Goal: Task Accomplishment & Management: Use online tool/utility

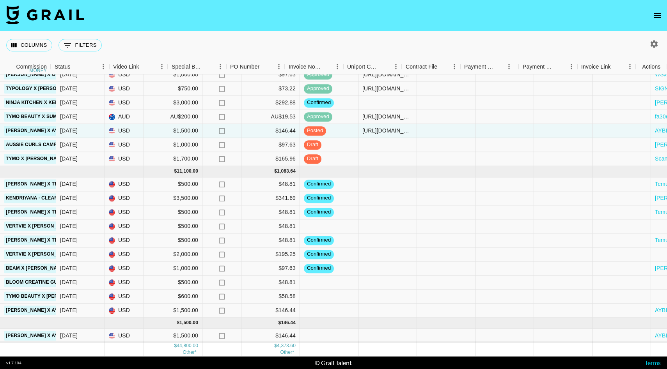
scroll to position [405, 628]
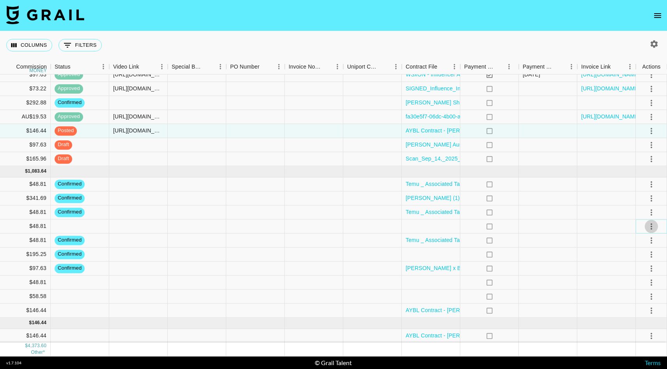
click at [647, 227] on icon "select merge strategy" at bounding box center [651, 226] width 9 height 9
click at [641, 238] on li "Confirm" at bounding box center [641, 243] width 51 height 14
click at [583, 282] on div at bounding box center [606, 283] width 58 height 14
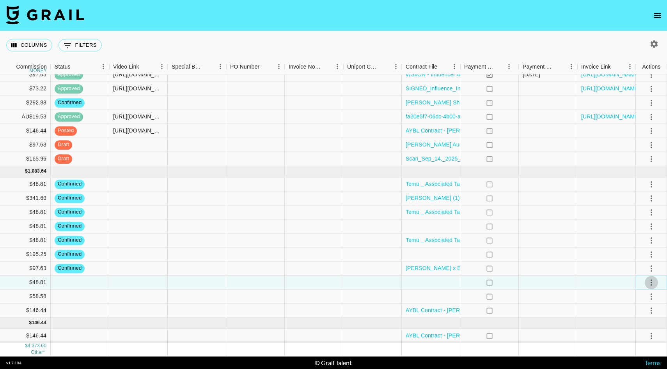
click at [648, 282] on icon "select merge strategy" at bounding box center [651, 282] width 9 height 9
click at [642, 297] on li "Confirm" at bounding box center [641, 299] width 51 height 14
click at [585, 294] on div at bounding box center [606, 297] width 58 height 14
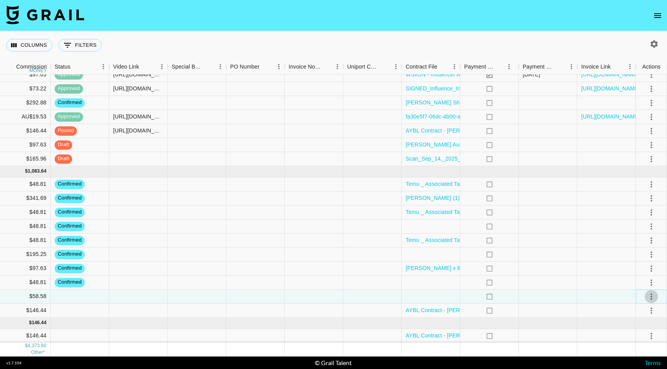
click at [651, 300] on icon "select merge strategy" at bounding box center [651, 296] width 9 height 9
click at [638, 226] on li "Confirm" at bounding box center [641, 224] width 51 height 14
click at [654, 312] on icon "select merge strategy" at bounding box center [651, 310] width 9 height 9
click at [642, 239] on li "Confirm" at bounding box center [641, 238] width 51 height 14
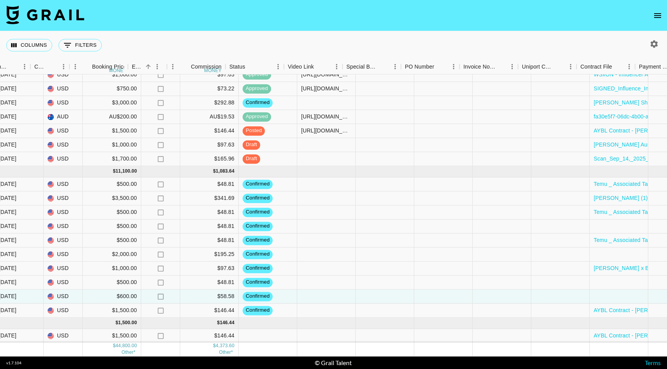
scroll to position [405, 486]
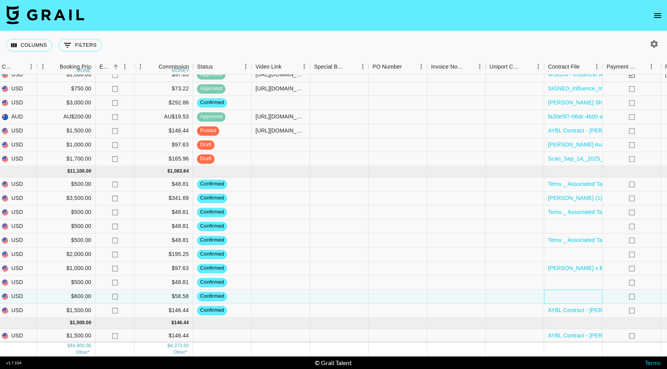
click at [586, 300] on div at bounding box center [573, 297] width 58 height 14
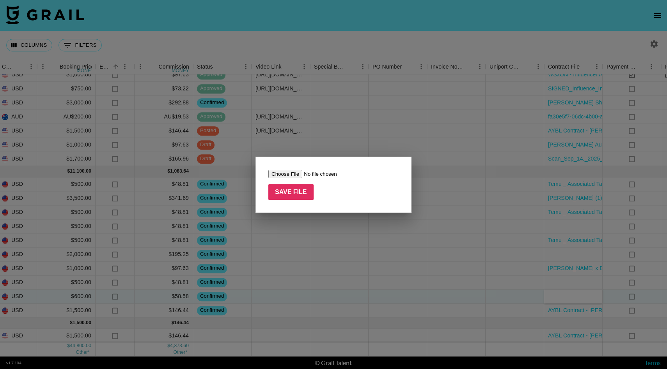
click at [295, 172] on input "file" at bounding box center [317, 174] width 99 height 8
type input "C:\fakepath\image.png"
click at [295, 194] on input "Save File" at bounding box center [290, 192] width 45 height 16
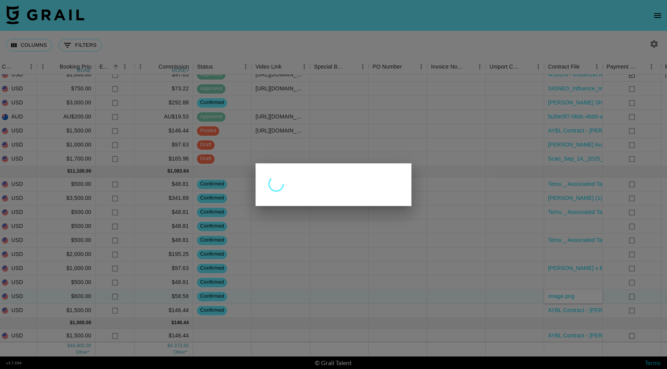
click at [412, 248] on div at bounding box center [333, 184] width 667 height 369
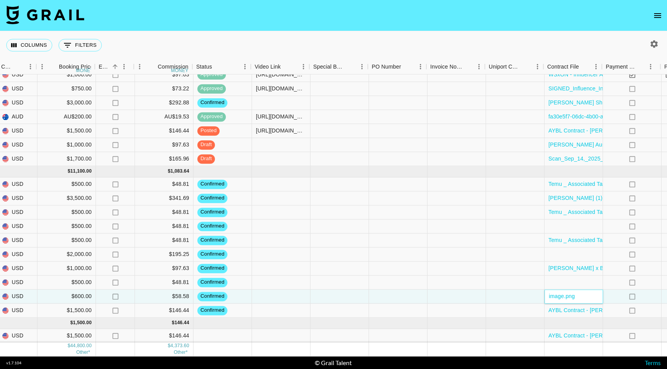
scroll to position [405, 486]
click at [384, 241] on div at bounding box center [397, 241] width 58 height 14
